Goal: Task Accomplishment & Management: Manage account settings

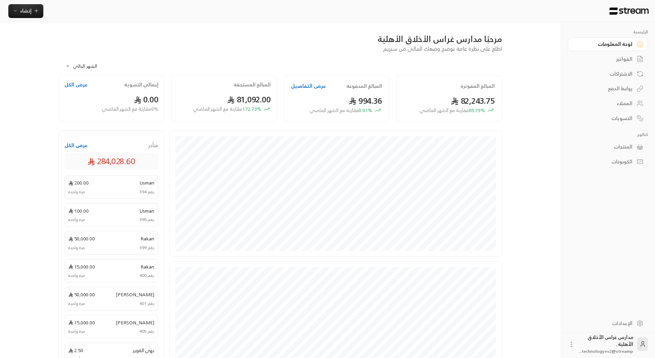
click at [622, 104] on div "العملاء" at bounding box center [605, 103] width 56 height 7
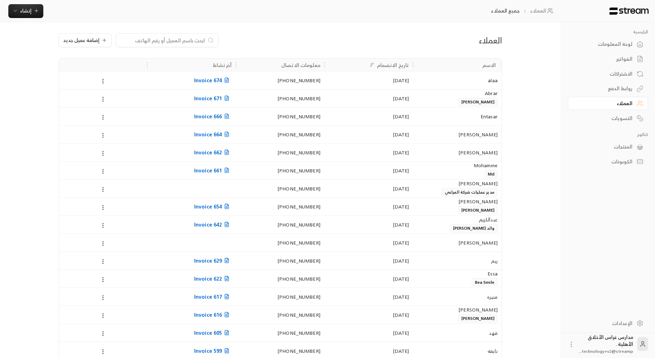
click at [624, 57] on div "الفواتير" at bounding box center [605, 58] width 56 height 7
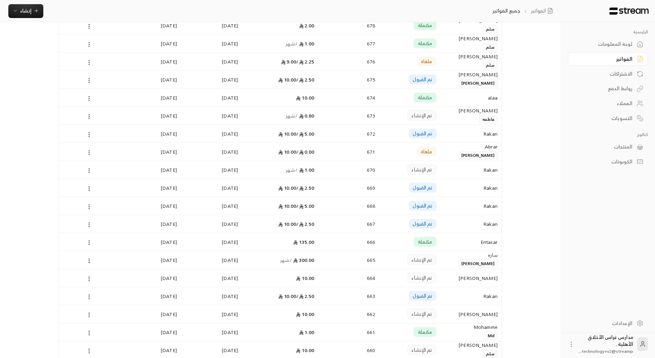
scroll to position [83, 0]
click at [483, 308] on div "[PERSON_NAME]" at bounding box center [471, 313] width 53 height 18
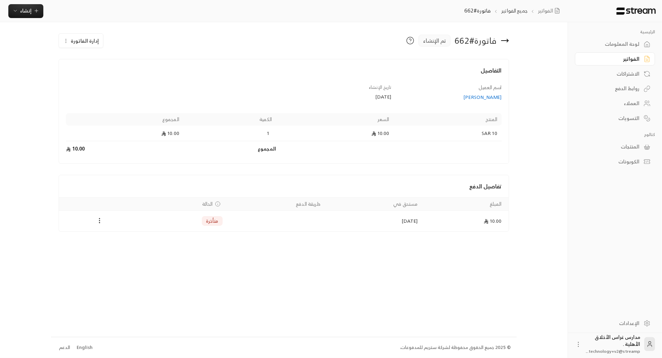
click at [84, 38] on span "إدارة الفاتورة" at bounding box center [85, 40] width 28 height 9
click at [97, 71] on span "إلغاء" at bounding box center [99, 73] width 8 height 6
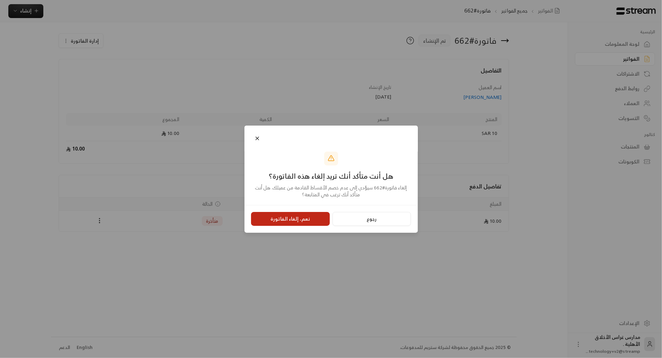
click at [276, 216] on button "نعم، إلغاء الفاتورة" at bounding box center [290, 219] width 79 height 14
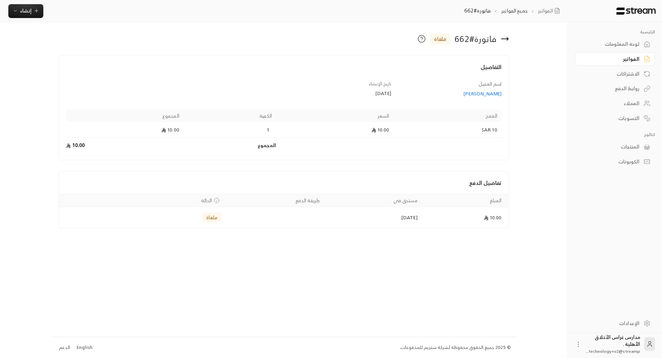
click at [616, 56] on div "الفواتير" at bounding box center [612, 58] width 56 height 7
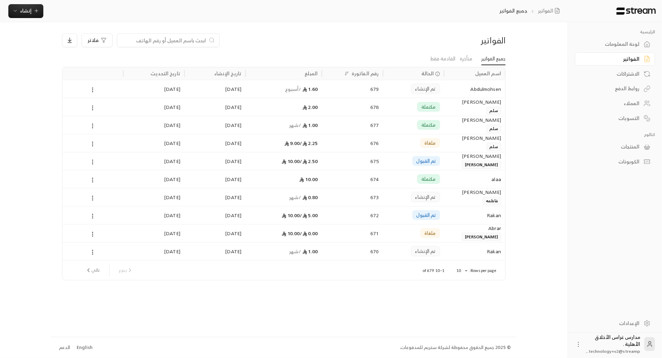
click at [164, 43] on input at bounding box center [163, 40] width 85 height 8
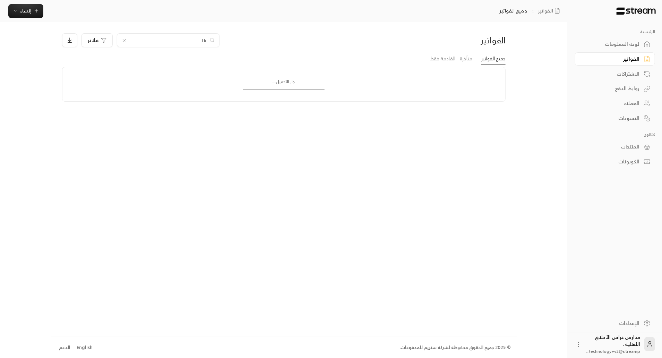
type input "l"
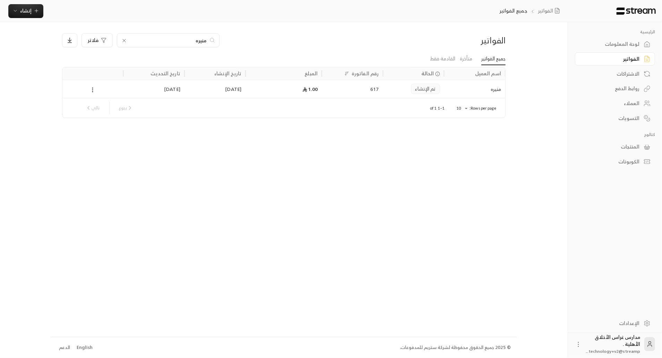
type input "منيره"
click at [336, 92] on div "617" at bounding box center [352, 89] width 53 height 18
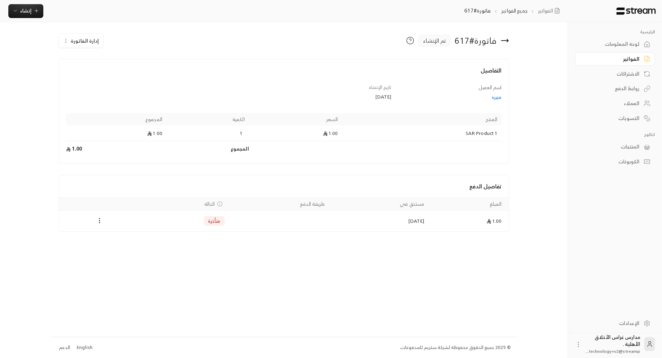
click at [75, 41] on span "إدارة الفاتورة" at bounding box center [85, 40] width 28 height 9
click at [99, 73] on span "إلغاء" at bounding box center [99, 73] width 8 height 6
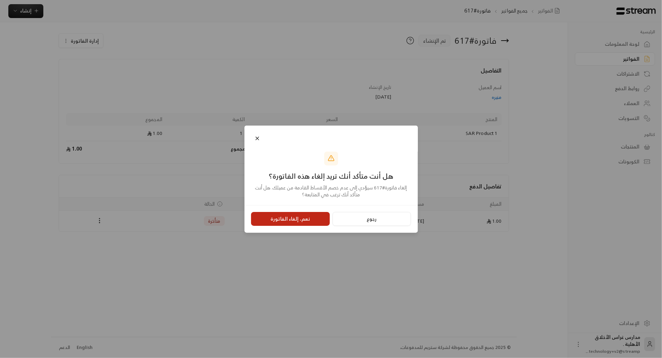
click at [303, 220] on button "نعم، إلغاء الفاتورة" at bounding box center [290, 219] width 79 height 14
